Goal: Task Accomplishment & Management: Use online tool/utility

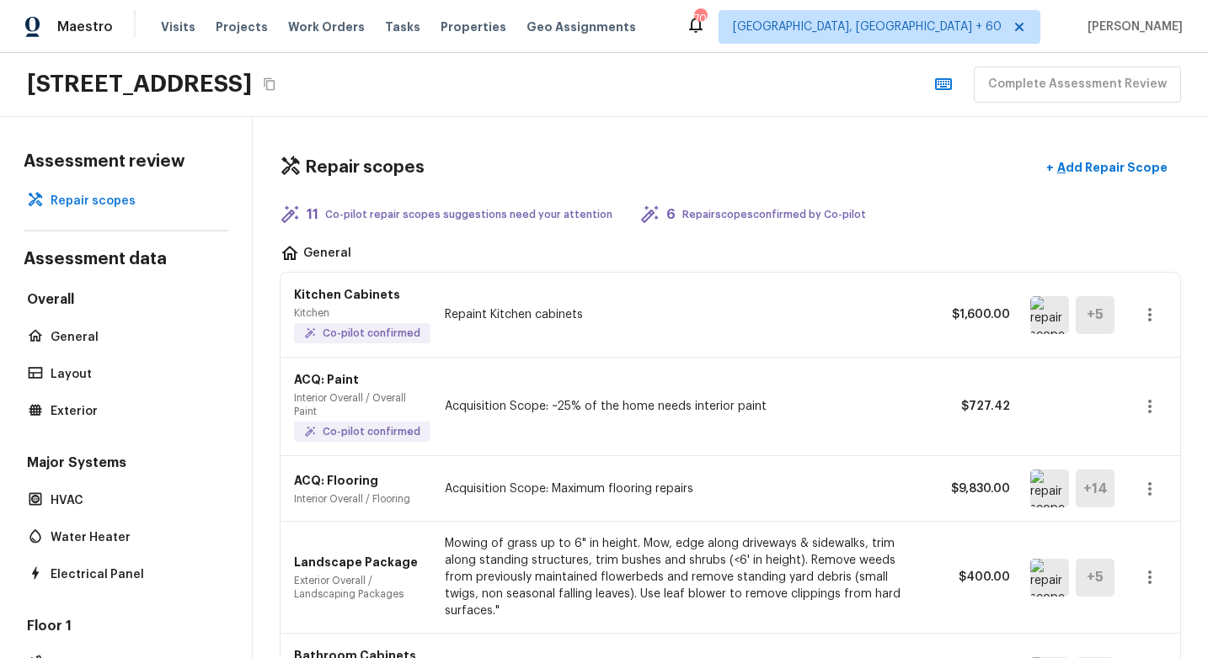
click at [1150, 314] on icon "button" at bounding box center [1149, 314] width 3 height 13
click at [871, 412] on div at bounding box center [604, 329] width 1208 height 658
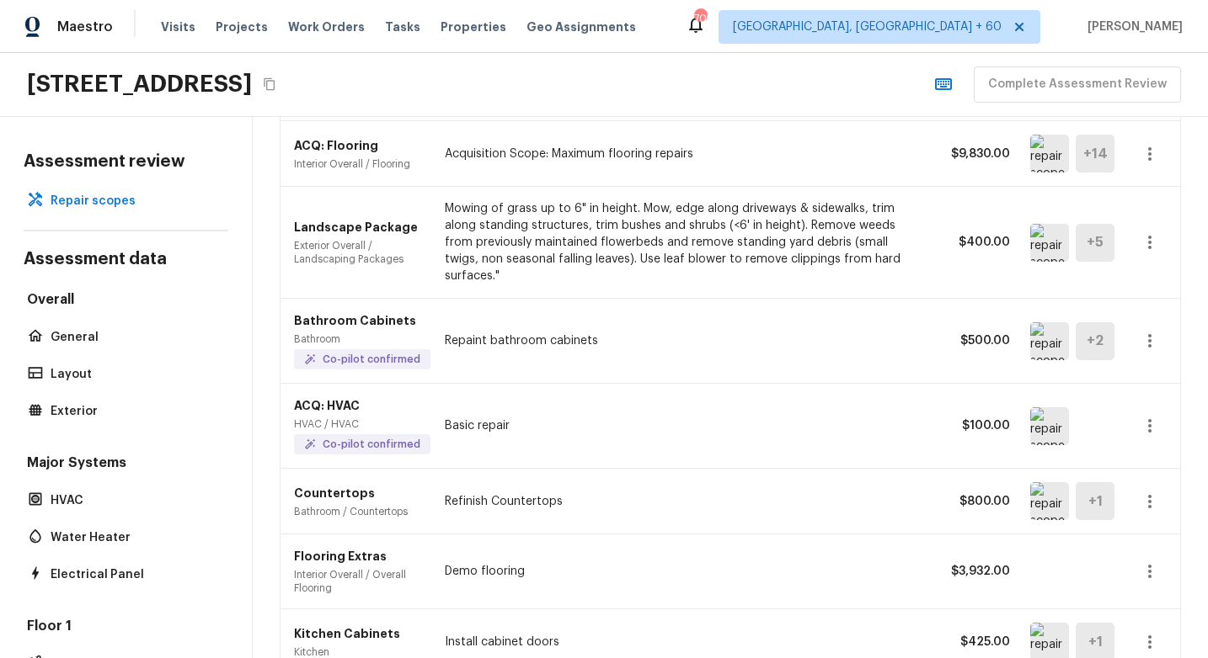
scroll to position [332, 0]
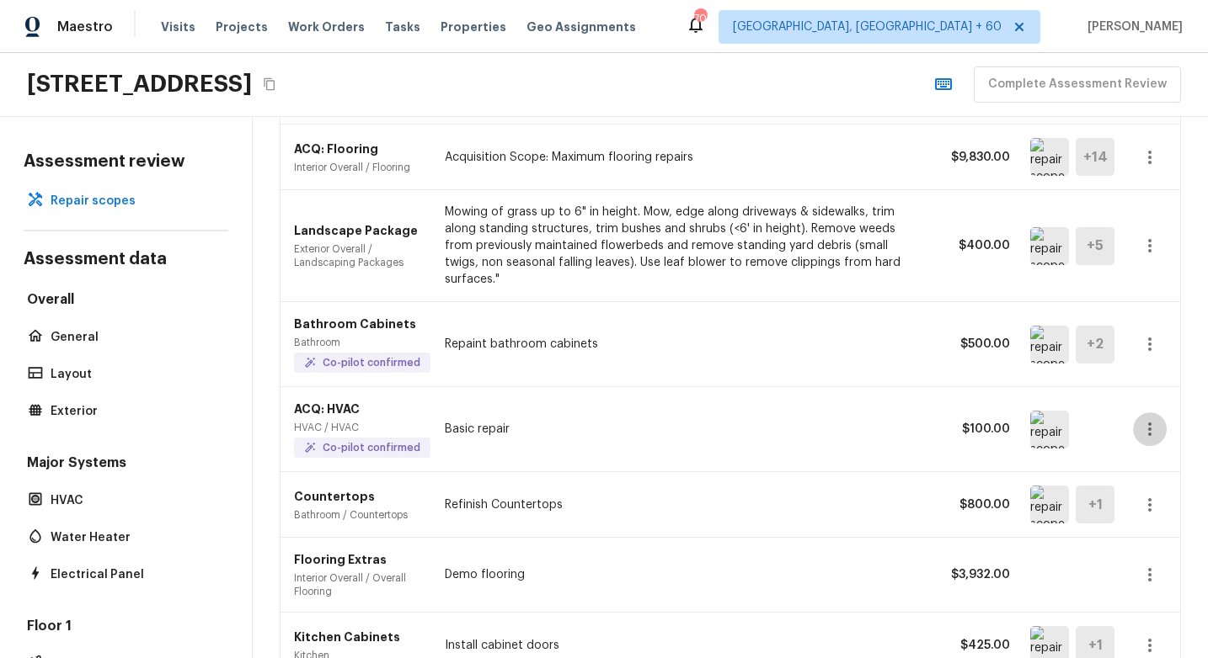
click at [1157, 422] on icon "button" at bounding box center [1149, 429] width 20 height 20
click at [1134, 463] on li "Edit" at bounding box center [1155, 478] width 78 height 51
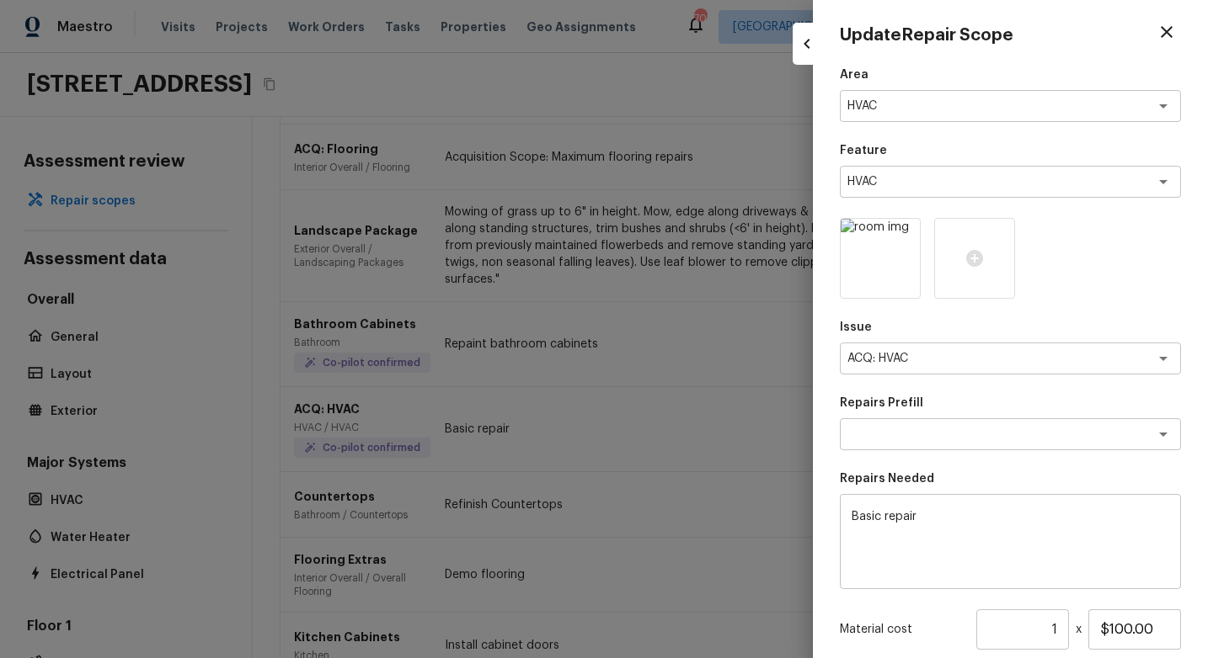
scroll to position [0, 0]
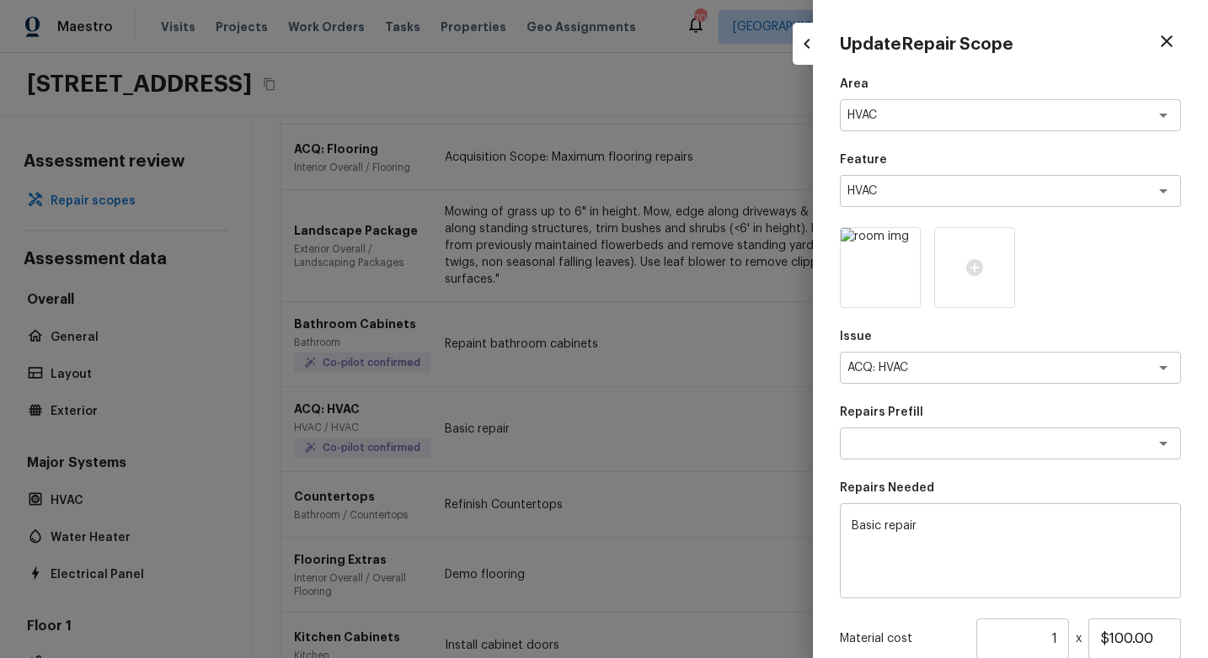
click at [1168, 45] on icon "button" at bounding box center [1166, 41] width 20 height 20
type input "$0.00"
